Goal: Task Accomplishment & Management: Manage account settings

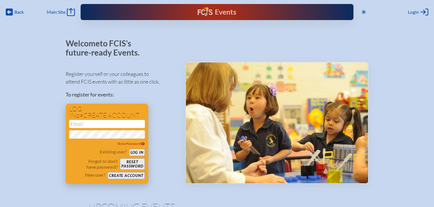
type input "[EMAIL_ADDRESS][DOMAIN_NAME]"
click at [136, 156] on button "Log in" at bounding box center [137, 152] width 16 height 7
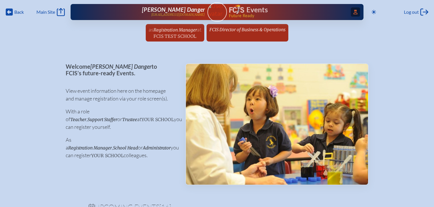
click at [353, 12] on icon "Access Users..." at bounding box center [355, 12] width 4 height 5
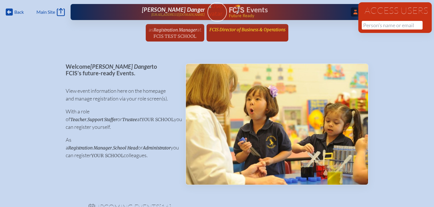
click at [273, 32] on span "FCIS Director of Business & Operations" at bounding box center [247, 29] width 76 height 5
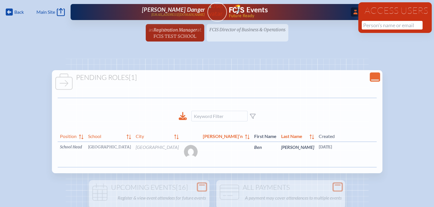
click at [425, 157] on link "edit Person’s Details" at bounding box center [434, 156] width 19 height 18
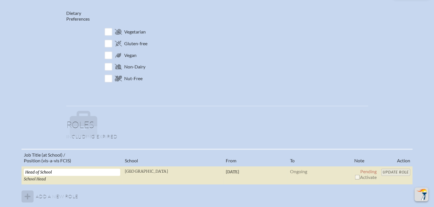
scroll to position [401, 0]
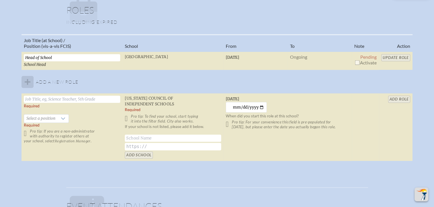
click at [357, 60] on input "checkbox" at bounding box center [357, 62] width 5 height 5
checkbox input "true"
drag, startPoint x: 400, startPoint y: 57, endPoint x: 392, endPoint y: 62, distance: 10.2
click at [400, 57] on input "Update Role" at bounding box center [395, 57] width 29 height 7
